Goal: Transaction & Acquisition: Purchase product/service

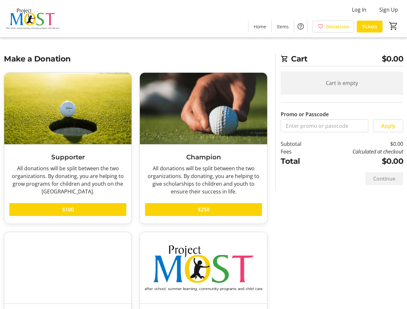
click at [203, 155] on h3 "Champion" at bounding box center [203, 157] width 117 height 10
click at [33, 19] on img at bounding box center [32, 19] width 57 height 32
click at [359, 10] on html "Log In Sign Up Home Items Donations Tickets 0 Home Items Donations Tickets Cart…" at bounding box center [203, 202] width 407 height 404
click at [388, 10] on html "Log In Sign Up Home Items Donations Tickets 0 Home Items Donations Tickets Cart…" at bounding box center [203, 202] width 407 height 404
